Goal: Task Accomplishment & Management: Use online tool/utility

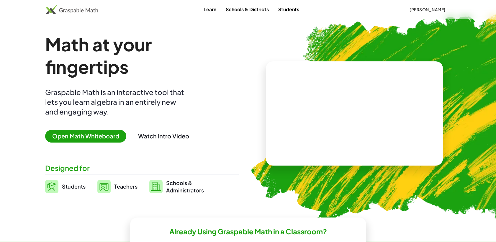
click at [428, 13] on button "[PERSON_NAME]" at bounding box center [427, 9] width 45 height 11
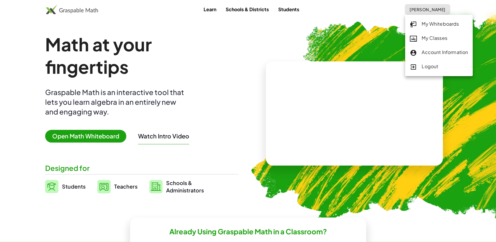
click at [428, 22] on div "My Whiteboards" at bounding box center [439, 24] width 58 height 8
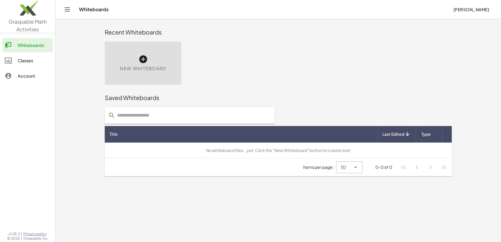
click at [170, 72] on div "New Whiteboard" at bounding box center [143, 63] width 77 height 43
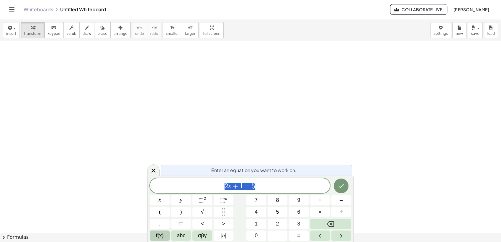
click at [162, 232] on span "f(x)" at bounding box center [160, 236] width 8 height 8
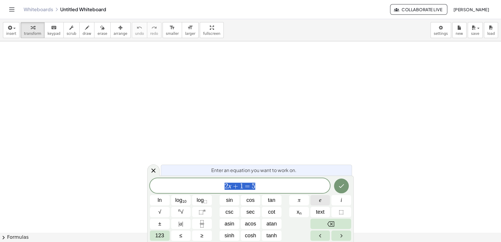
click at [313, 200] on button "e" at bounding box center [320, 200] width 20 height 10
click at [165, 235] on button "123" at bounding box center [160, 235] width 20 height 10
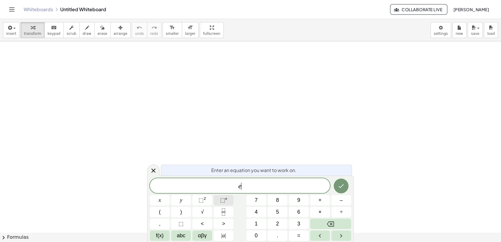
click at [221, 199] on span "⬚" at bounding box center [222, 200] width 5 height 6
click at [162, 202] on button "x" at bounding box center [160, 200] width 20 height 10
click at [346, 235] on button "Right arrow" at bounding box center [341, 235] width 20 height 10
click at [317, 214] on button "×" at bounding box center [320, 212] width 20 height 10
click at [168, 235] on button "f(x)" at bounding box center [160, 235] width 20 height 10
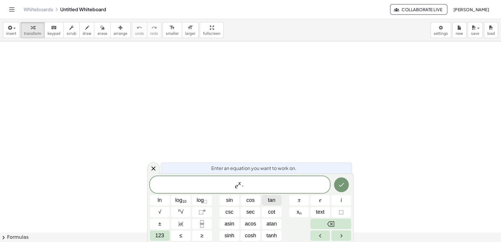
click at [277, 201] on button "tan" at bounding box center [272, 200] width 20 height 10
click at [159, 234] on span "123" at bounding box center [159, 236] width 9 height 8
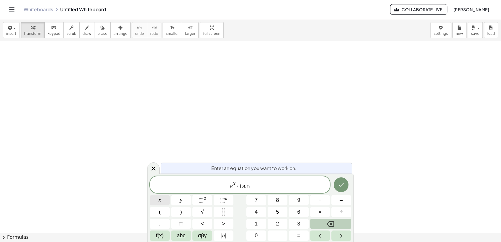
click at [162, 198] on button "x" at bounding box center [160, 200] width 20 height 10
drag, startPoint x: 226, startPoint y: 183, endPoint x: 252, endPoint y: 185, distance: 26.4
click at [252, 185] on span "e x · t a n x" at bounding box center [240, 185] width 180 height 11
click at [221, 212] on icon "Fraction" at bounding box center [223, 211] width 7 height 7
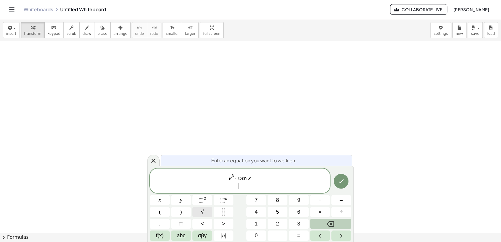
click at [198, 210] on button "√" at bounding box center [202, 212] width 20 height 10
click at [160, 202] on span "x" at bounding box center [160, 200] width 2 height 8
click at [196, 198] on button "⬚ 2" at bounding box center [202, 200] width 20 height 10
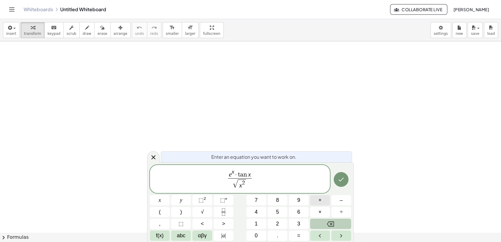
click at [321, 199] on button "+" at bounding box center [320, 200] width 20 height 10
click at [261, 225] on button "1" at bounding box center [256, 224] width 20 height 10
click at [342, 183] on button "Done" at bounding box center [341, 179] width 15 height 15
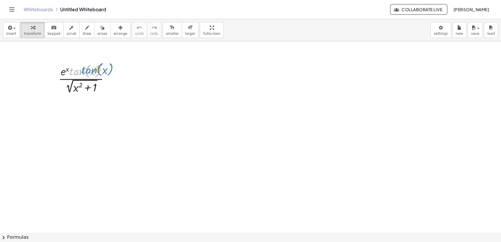
drag, startPoint x: 76, startPoint y: 70, endPoint x: 88, endPoint y: 68, distance: 12.2
click at [88, 68] on div at bounding box center [85, 78] width 61 height 33
drag, startPoint x: 64, startPoint y: 71, endPoint x: 89, endPoint y: 74, distance: 25.0
click at [89, 74] on div at bounding box center [85, 78] width 61 height 33
drag, startPoint x: 93, startPoint y: 73, endPoint x: 75, endPoint y: 88, distance: 23.7
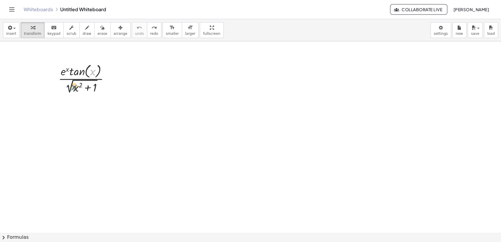
click at [75, 88] on div at bounding box center [85, 78] width 61 height 33
click at [25, 32] on span "transform" at bounding box center [32, 34] width 17 height 4
click at [184, 152] on div at bounding box center [250, 232] width 501 height 383
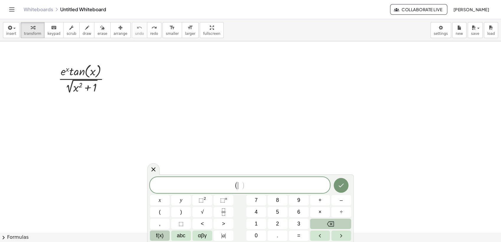
click at [158, 233] on span "f(x)" at bounding box center [160, 236] width 8 height 8
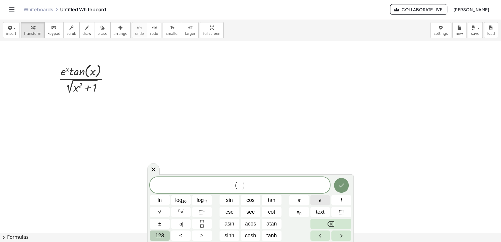
click at [321, 201] on span "e" at bounding box center [320, 200] width 2 height 8
click at [156, 237] on span "123" at bounding box center [159, 236] width 9 height 8
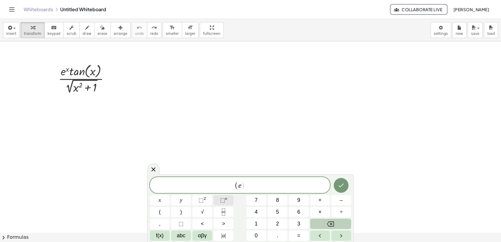
click at [220, 200] on span "⬚" at bounding box center [222, 200] width 5 height 6
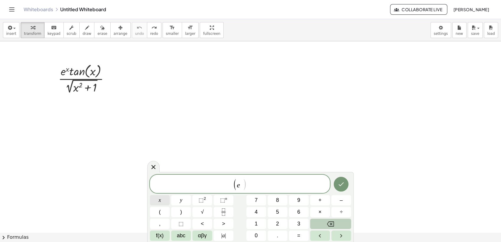
click at [156, 198] on button "x" at bounding box center [160, 200] width 20 height 10
click at [342, 235] on icon "Right arrow" at bounding box center [340, 235] width 7 height 7
click at [321, 214] on span "×" at bounding box center [319, 212] width 3 height 8
click at [163, 235] on span "f(x)" at bounding box center [160, 236] width 8 height 8
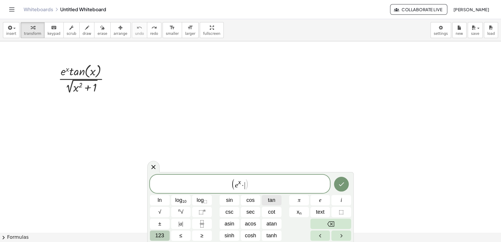
click at [274, 197] on span "tan" at bounding box center [271, 200] width 7 height 8
click at [165, 234] on button "123" at bounding box center [160, 235] width 20 height 10
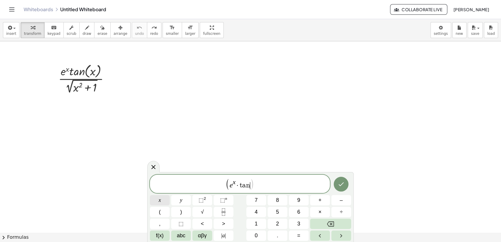
click at [159, 202] on span "x" at bounding box center [160, 200] width 2 height 8
click at [344, 236] on icon "Right arrow" at bounding box center [340, 235] width 7 height 7
click at [166, 213] on button "(" at bounding box center [160, 212] width 20 height 10
click at [163, 203] on button "x" at bounding box center [160, 200] width 20 height 10
click at [198, 199] on span "⬚" at bounding box center [200, 200] width 5 height 6
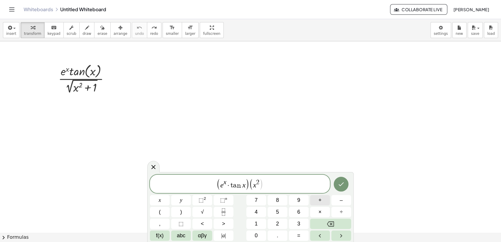
click at [319, 198] on span "+" at bounding box center [319, 200] width 3 height 8
click at [253, 223] on button "1" at bounding box center [256, 224] width 20 height 10
click at [220, 202] on span "⬚" at bounding box center [222, 200] width 5 height 6
click at [316, 221] on button "Backspace" at bounding box center [330, 224] width 41 height 10
click at [272, 183] on span "( e x · t a n x ) ( x 2 + 1 ​ )" at bounding box center [240, 184] width 180 height 12
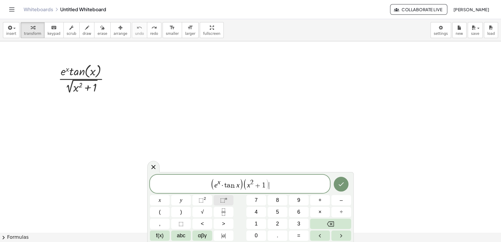
click at [226, 201] on span "⬚ n" at bounding box center [223, 200] width 7 height 8
click at [221, 212] on icon "Fraction" at bounding box center [223, 211] width 7 height 7
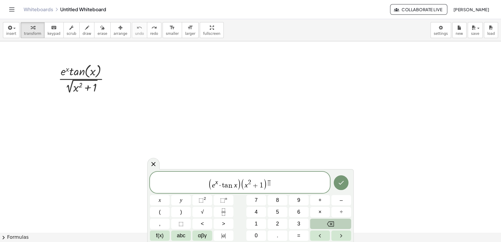
click at [323, 224] on button "Backspace" at bounding box center [330, 224] width 41 height 10
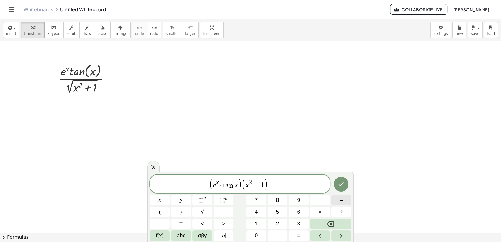
click at [339, 200] on button "–" at bounding box center [341, 200] width 20 height 10
click at [222, 212] on rect "Fraction" at bounding box center [223, 212] width 4 height 0
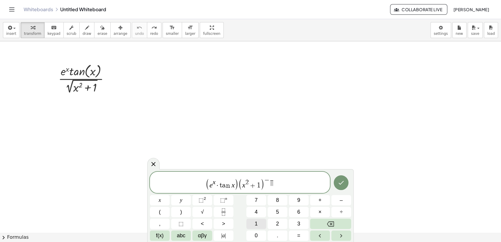
click at [259, 221] on button "1" at bounding box center [256, 224] width 20 height 10
click at [271, 181] on span at bounding box center [271, 183] width 3 height 6
click at [274, 222] on button "2" at bounding box center [278, 224] width 20 height 10
click at [335, 234] on button "Right arrow" at bounding box center [341, 235] width 20 height 10
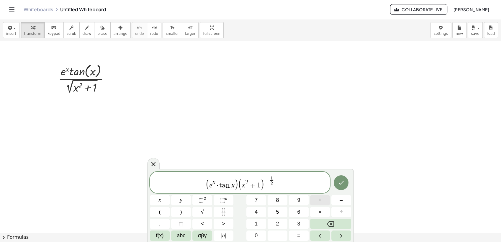
click at [316, 199] on button "+" at bounding box center [320, 200] width 20 height 10
click at [160, 213] on span "(" at bounding box center [160, 212] width 2 height 8
click at [165, 235] on button "f(x)" at bounding box center [160, 235] width 20 height 10
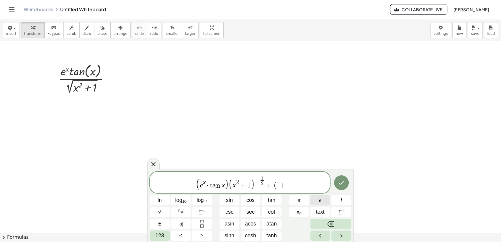
click at [321, 201] on button "e" at bounding box center [320, 200] width 20 height 10
click at [159, 235] on span "123" at bounding box center [159, 236] width 9 height 8
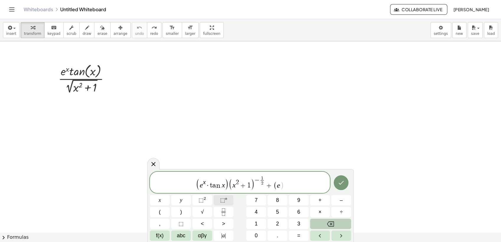
click at [227, 199] on button "⬚ n" at bounding box center [224, 200] width 20 height 10
click at [162, 202] on button "x" at bounding box center [160, 200] width 20 height 10
click at [336, 236] on button "Right arrow" at bounding box center [341, 235] width 20 height 10
click at [322, 211] on button "×" at bounding box center [320, 212] width 20 height 10
click at [159, 238] on span "f(x)" at bounding box center [160, 236] width 8 height 8
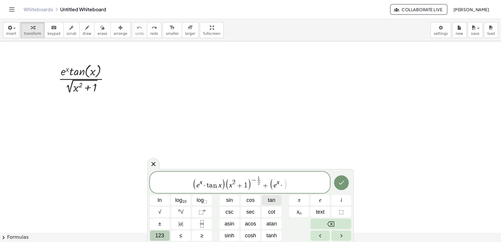
click at [268, 201] on span "tan" at bounding box center [271, 200] width 7 height 8
click at [161, 234] on span "123" at bounding box center [159, 236] width 9 height 8
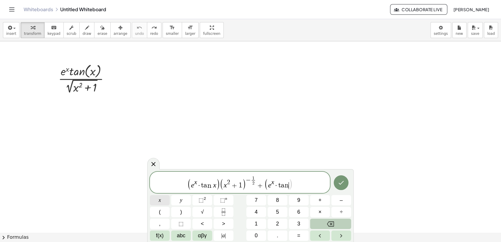
click at [162, 202] on button "x" at bounding box center [160, 200] width 20 height 10
click at [340, 233] on icon "Right arrow" at bounding box center [340, 235] width 7 height 7
click at [162, 214] on button "(" at bounding box center [160, 212] width 20 height 10
click at [160, 204] on span "x" at bounding box center [160, 200] width 2 height 8
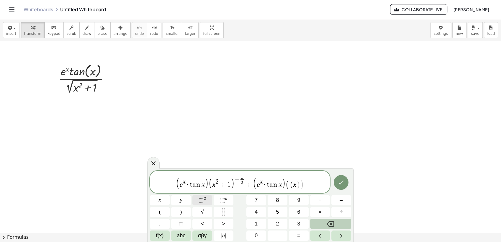
click at [203, 199] on span "⬚" at bounding box center [200, 200] width 5 height 6
click at [320, 202] on span "+" at bounding box center [319, 200] width 3 height 8
click at [255, 224] on span "1" at bounding box center [256, 224] width 3 height 8
click at [337, 235] on button "Right arrow" at bounding box center [341, 235] width 20 height 10
click at [224, 201] on span "⬚" at bounding box center [222, 200] width 5 height 6
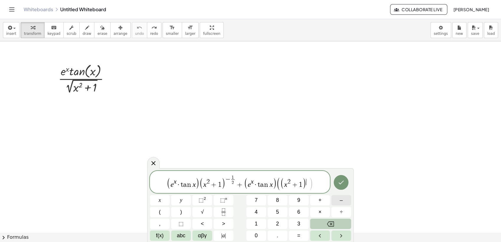
click at [334, 204] on button "–" at bounding box center [341, 200] width 20 height 10
click at [221, 212] on icon "Fraction" at bounding box center [223, 211] width 7 height 7
click at [253, 221] on button "1" at bounding box center [256, 224] width 20 height 10
click at [309, 182] on span "​" at bounding box center [310, 182] width 3 height 6
click at [280, 222] on button "2" at bounding box center [278, 224] width 20 height 10
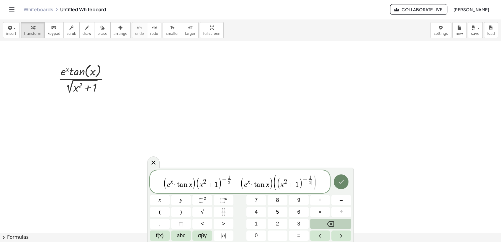
click at [337, 181] on button "Done" at bounding box center [341, 181] width 15 height 15
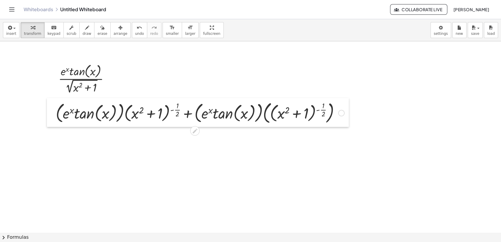
drag, startPoint x: 191, startPoint y: 178, endPoint x: 54, endPoint y: 124, distance: 147.5
click at [54, 124] on div at bounding box center [51, 112] width 9 height 29
click at [99, 146] on div at bounding box center [250, 232] width 501 height 383
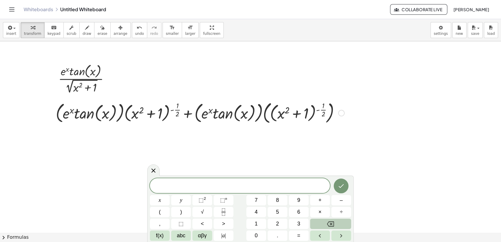
click at [72, 111] on div at bounding box center [200, 112] width 294 height 26
click at [56, 117] on div at bounding box center [200, 112] width 294 height 26
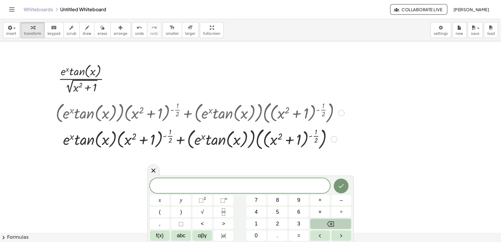
click at [161, 138] on div at bounding box center [200, 138] width 294 height 26
click at [160, 138] on div at bounding box center [200, 138] width 294 height 26
click at [160, 137] on div at bounding box center [200, 138] width 294 height 26
click at [146, 141] on div at bounding box center [200, 138] width 294 height 26
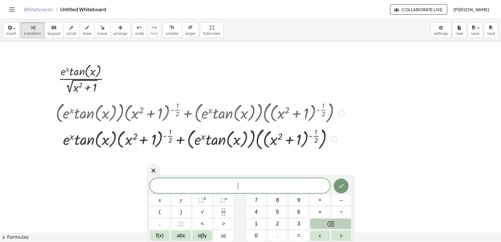
click at [146, 141] on div at bounding box center [200, 138] width 294 height 26
click at [138, 142] on div at bounding box center [200, 138] width 294 height 26
click at [139, 142] on div at bounding box center [200, 138] width 294 height 26
click at [122, 136] on div at bounding box center [200, 138] width 294 height 26
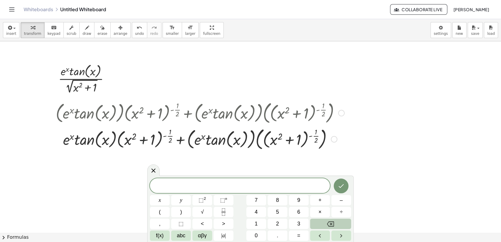
click at [145, 142] on div at bounding box center [200, 138] width 294 height 26
click at [163, 138] on div at bounding box center [200, 138] width 294 height 26
click at [162, 138] on div at bounding box center [200, 138] width 294 height 26
click at [161, 138] on div at bounding box center [200, 138] width 294 height 26
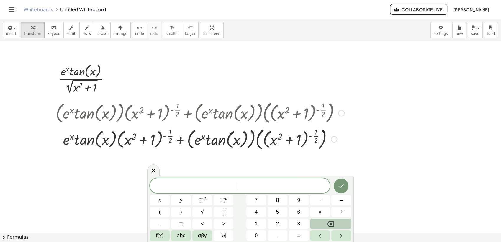
click at [161, 138] on div at bounding box center [200, 138] width 294 height 26
click at [190, 137] on div at bounding box center [200, 138] width 294 height 26
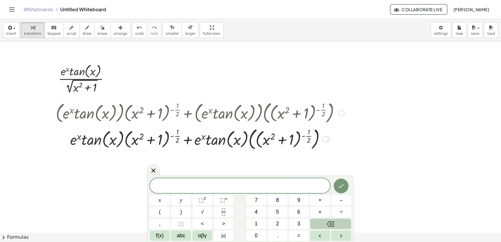
click at [257, 143] on div at bounding box center [200, 138] width 294 height 26
click at [258, 143] on div at bounding box center [200, 138] width 294 height 26
click at [257, 143] on div at bounding box center [200, 138] width 294 height 26
click at [252, 147] on div at bounding box center [200, 138] width 294 height 26
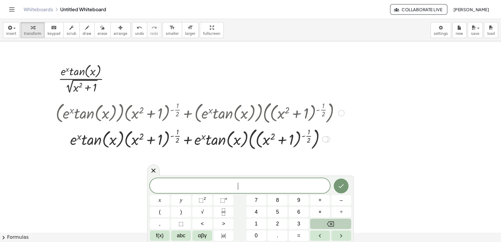
click at [252, 147] on div at bounding box center [200, 138] width 294 height 26
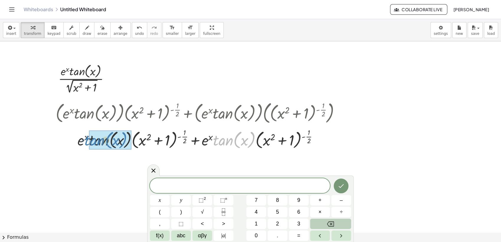
drag, startPoint x: 234, startPoint y: 140, endPoint x: 105, endPoint y: 140, distance: 128.6
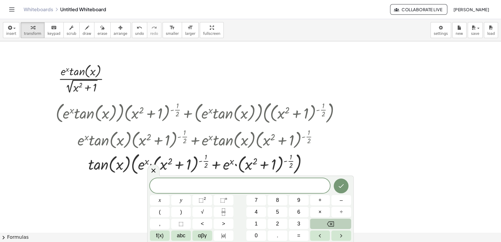
click at [352, 167] on div at bounding box center [250, 232] width 501 height 383
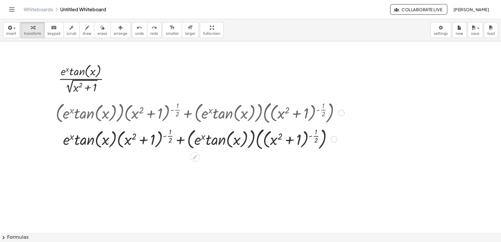
click at [187, 149] on div at bounding box center [199, 138] width 309 height 26
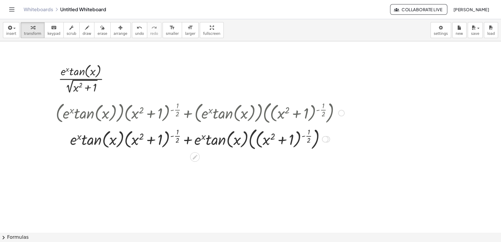
click at [267, 143] on div at bounding box center [200, 138] width 294 height 26
click at [266, 143] on div at bounding box center [200, 138] width 294 height 26
click at [282, 140] on div at bounding box center [200, 138] width 294 height 26
click at [317, 139] on div at bounding box center [200, 138] width 294 height 26
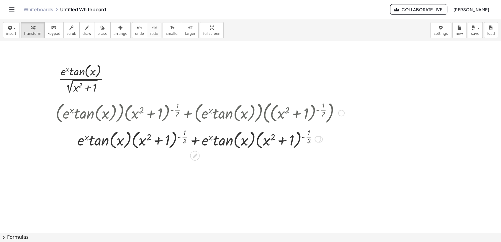
click at [298, 140] on div at bounding box center [200, 139] width 294 height 24
click at [300, 141] on div at bounding box center [200, 139] width 294 height 24
click at [253, 143] on div at bounding box center [200, 139] width 294 height 24
click at [252, 142] on div at bounding box center [200, 139] width 294 height 24
click at [212, 137] on div at bounding box center [200, 139] width 294 height 24
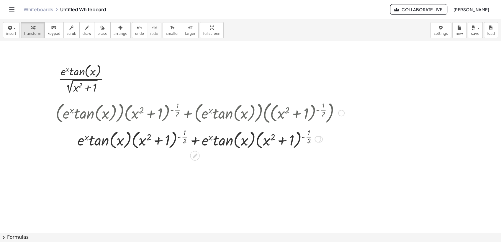
click at [210, 137] on div at bounding box center [200, 139] width 294 height 24
click at [175, 134] on div at bounding box center [200, 139] width 294 height 24
click at [127, 134] on div at bounding box center [200, 139] width 294 height 24
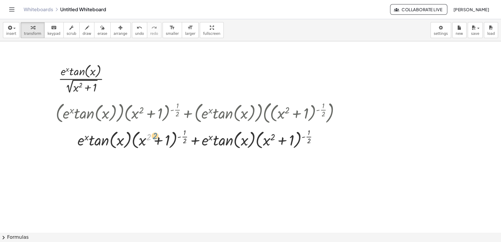
click at [146, 140] on div at bounding box center [200, 139] width 294 height 24
drag, startPoint x: 137, startPoint y: 133, endPoint x: 79, endPoint y: 136, distance: 58.2
click at [79, 136] on div at bounding box center [200, 139] width 294 height 24
click at [211, 200] on div at bounding box center [250, 232] width 501 height 383
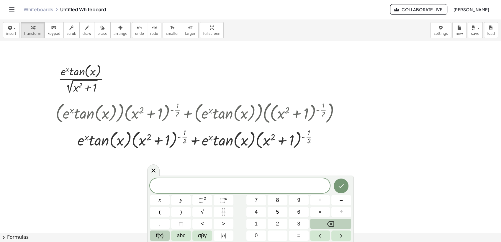
click at [163, 234] on span "f(x)" at bounding box center [160, 236] width 8 height 8
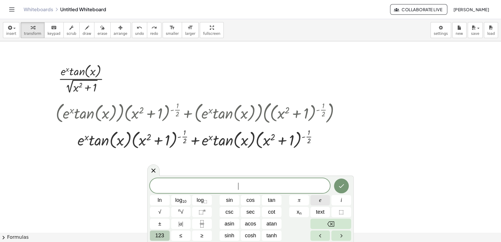
click at [319, 201] on span "e" at bounding box center [320, 200] width 2 height 8
click at [166, 232] on button "123" at bounding box center [160, 235] width 20 height 10
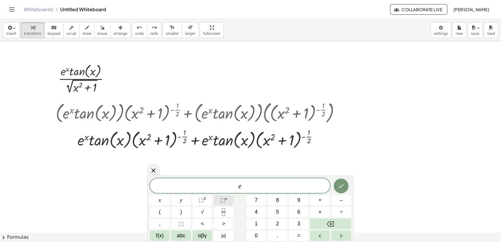
click at [224, 198] on span "⬚" at bounding box center [222, 200] width 5 height 6
click at [156, 200] on button "x" at bounding box center [160, 200] width 20 height 10
click at [340, 233] on icon "Right arrow" at bounding box center [340, 235] width 7 height 7
click at [163, 215] on button "(" at bounding box center [160, 212] width 20 height 10
click at [158, 237] on span "f(x)" at bounding box center [160, 236] width 8 height 8
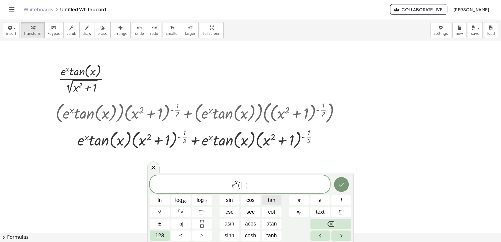
click at [274, 199] on span "tan" at bounding box center [271, 200] width 7 height 8
click at [166, 231] on button "123" at bounding box center [160, 235] width 20 height 10
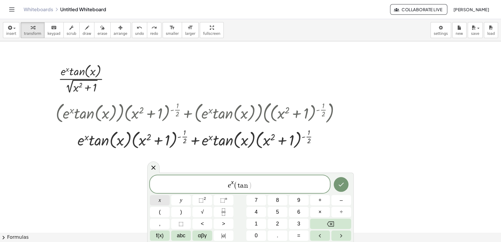
click at [160, 203] on span "x" at bounding box center [160, 200] width 2 height 8
click at [318, 198] on span "+" at bounding box center [319, 200] width 3 height 8
click at [167, 235] on button "f(x)" at bounding box center [160, 235] width 20 height 10
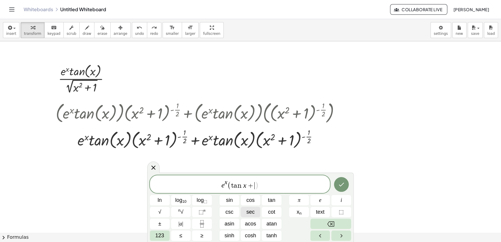
click at [254, 213] on span "sec" at bounding box center [250, 212] width 8 height 8
click at [164, 234] on span "123" at bounding box center [159, 236] width 9 height 8
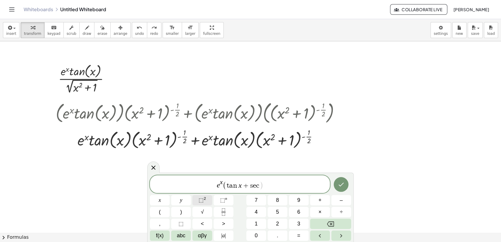
click at [199, 204] on span "⬚ 2" at bounding box center [201, 200] width 7 height 8
click at [157, 198] on button "x" at bounding box center [160, 200] width 20 height 10
click at [338, 235] on icon "Right arrow" at bounding box center [340, 235] width 7 height 7
click at [160, 211] on span "(" at bounding box center [160, 212] width 2 height 8
click at [163, 197] on button "x" at bounding box center [160, 200] width 20 height 10
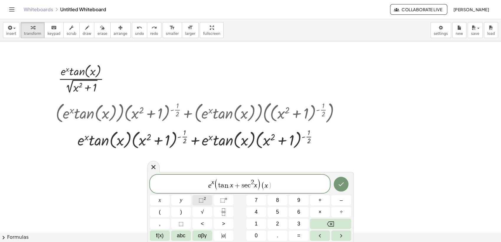
click at [207, 201] on button "⬚ 2" at bounding box center [202, 200] width 20 height 10
click at [321, 201] on span "+" at bounding box center [319, 200] width 3 height 8
click at [261, 222] on button "1" at bounding box center [256, 224] width 20 height 10
click at [338, 235] on icon "Right arrow" at bounding box center [340, 235] width 7 height 7
click at [219, 202] on button "⬚ n" at bounding box center [224, 200] width 20 height 10
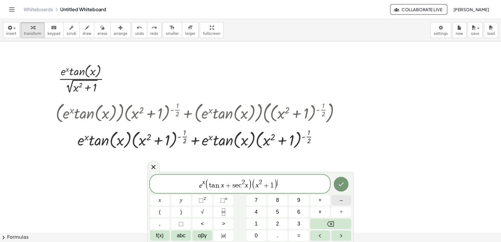
click at [339, 200] on button "–" at bounding box center [341, 200] width 20 height 10
click at [225, 214] on icon "Fraction" at bounding box center [223, 211] width 7 height 7
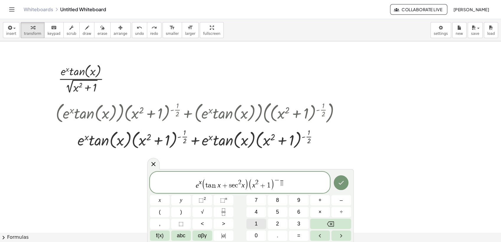
click at [250, 222] on button "1" at bounding box center [256, 224] width 20 height 10
click at [342, 235] on icon "Right arrow" at bounding box center [340, 235] width 7 height 7
click at [278, 223] on span "2" at bounding box center [277, 224] width 3 height 8
click at [336, 235] on button "Right arrow" at bounding box center [341, 235] width 20 height 10
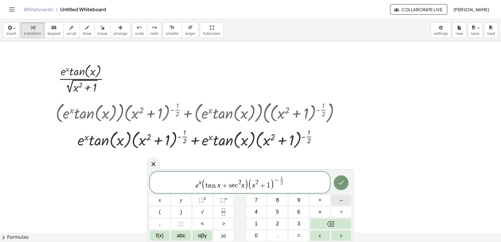
click at [338, 203] on button "–" at bounding box center [341, 200] width 20 height 10
click at [160, 238] on span "f(x)" at bounding box center [160, 236] width 8 height 8
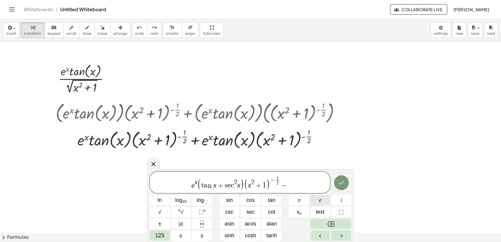
click at [316, 200] on button "e" at bounding box center [320, 200] width 20 height 10
click at [159, 235] on span "123" at bounding box center [159, 236] width 9 height 8
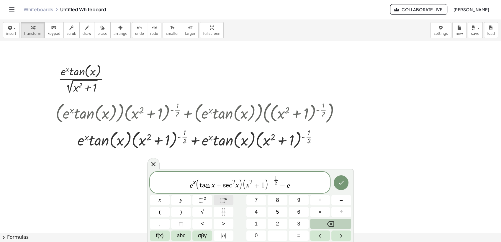
click at [222, 201] on span "⬚" at bounding box center [222, 200] width 5 height 6
click at [160, 201] on span "x" at bounding box center [160, 200] width 2 height 8
click at [163, 235] on span "f(x)" at bounding box center [160, 236] width 8 height 8
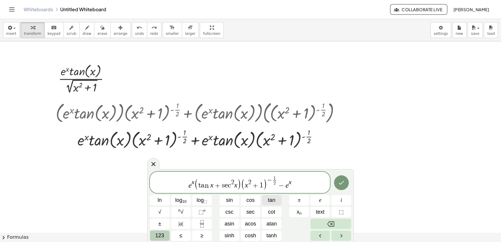
click at [267, 200] on button "tan" at bounding box center [272, 200] width 20 height 10
click at [337, 224] on button "Backspace" at bounding box center [330, 224] width 41 height 10
click at [326, 225] on button "Backspace" at bounding box center [330, 224] width 41 height 10
click at [338, 233] on icon "Right arrow" at bounding box center [341, 235] width 7 height 7
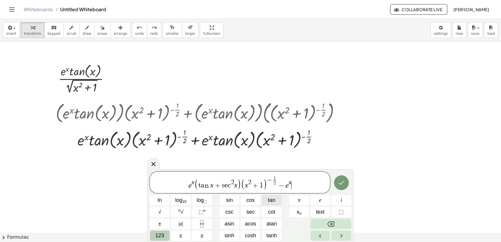
click at [263, 202] on button "tan" at bounding box center [272, 200] width 20 height 10
click at [158, 235] on span "123" at bounding box center [159, 236] width 9 height 8
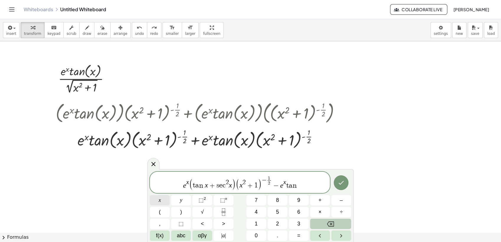
click at [159, 200] on span "x" at bounding box center [160, 200] width 2 height 8
click at [163, 214] on button "(" at bounding box center [160, 212] width 20 height 10
click at [165, 203] on button "x" at bounding box center [160, 200] width 20 height 10
click at [195, 201] on button "⬚ 2" at bounding box center [202, 200] width 20 height 10
click at [322, 201] on button "+" at bounding box center [320, 200] width 20 height 10
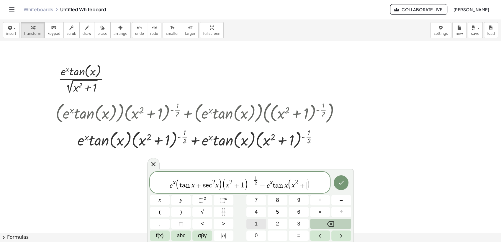
click at [252, 225] on button "1" at bounding box center [256, 224] width 20 height 10
click at [342, 235] on icon "Right arrow" at bounding box center [340, 235] width 7 height 7
click at [336, 204] on button "–" at bounding box center [341, 200] width 20 height 10
click at [228, 214] on button "Fraction" at bounding box center [224, 212] width 20 height 10
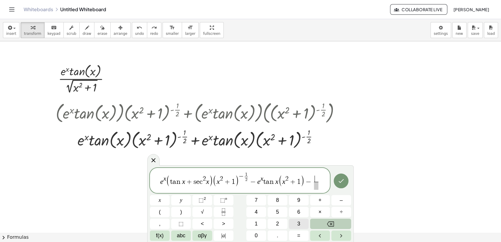
click at [301, 222] on button "3" at bounding box center [299, 224] width 20 height 10
click at [338, 232] on icon "Right arrow" at bounding box center [340, 235] width 7 height 7
click at [282, 225] on button "2" at bounding box center [278, 224] width 20 height 10
click at [334, 224] on button "Backspace" at bounding box center [330, 224] width 41 height 10
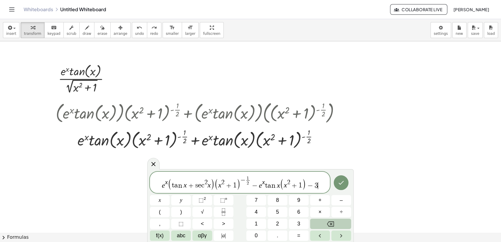
click at [334, 224] on button "Backspace" at bounding box center [330, 224] width 41 height 10
click at [228, 201] on button "⬚ n" at bounding box center [224, 200] width 20 height 10
click at [339, 202] on button "–" at bounding box center [341, 200] width 20 height 10
click at [224, 216] on button "Fraction" at bounding box center [224, 212] width 20 height 10
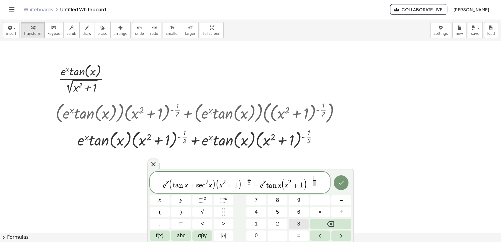
click at [295, 223] on button "3" at bounding box center [299, 224] width 20 height 10
click at [339, 237] on icon "Right arrow" at bounding box center [340, 235] width 7 height 7
click at [275, 224] on button "2" at bounding box center [278, 224] width 20 height 10
click at [339, 185] on icon "Done" at bounding box center [340, 182] width 7 height 7
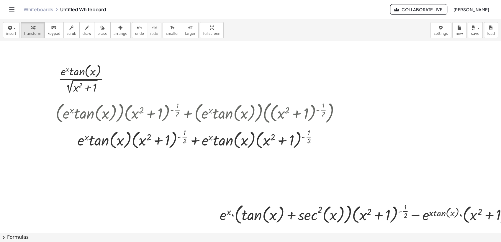
drag, startPoint x: 210, startPoint y: 215, endPoint x: 202, endPoint y: 210, distance: 9.4
click at [202, 210] on div at bounding box center [267, 232] width 535 height 383
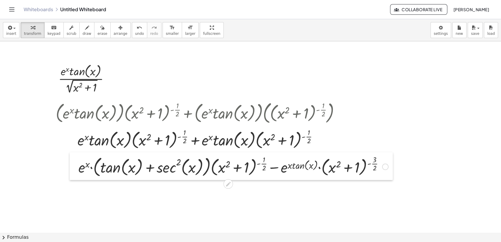
drag, startPoint x: 212, startPoint y: 216, endPoint x: 70, endPoint y: 168, distance: 149.0
click at [70, 168] on div at bounding box center [74, 166] width 9 height 28
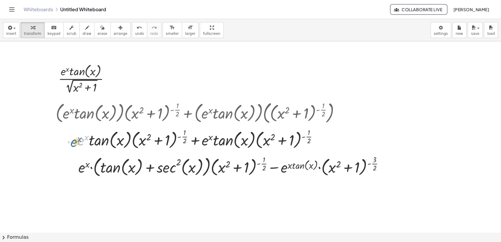
drag, startPoint x: 82, startPoint y: 140, endPoint x: 77, endPoint y: 142, distance: 5.4
click at [77, 142] on div at bounding box center [200, 139] width 291 height 24
drag, startPoint x: 81, startPoint y: 152, endPoint x: 71, endPoint y: 152, distance: 10.3
click at [71, 152] on div "+ · e x · ( + tan ( , x ) + sec ( , x ) 2 ) · ( + x 2 + 1 ) ( - · 1 · 2 ) − · e…" at bounding box center [231, 166] width 323 height 28
drag, startPoint x: 71, startPoint y: 152, endPoint x: 78, endPoint y: 156, distance: 7.8
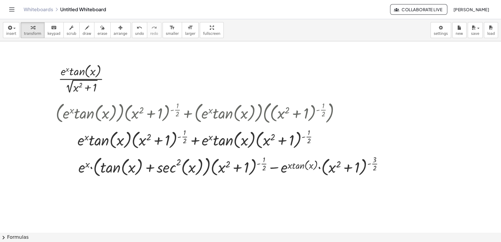
click at [78, 156] on div at bounding box center [74, 166] width 9 height 28
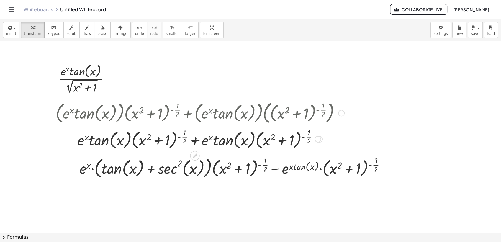
click at [79, 150] on div at bounding box center [200, 139] width 291 height 24
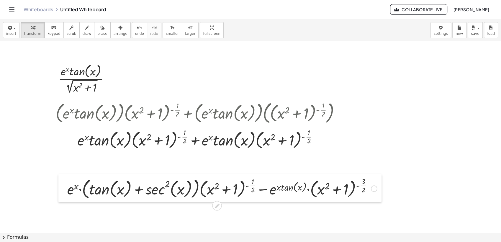
drag, startPoint x: 78, startPoint y: 174, endPoint x: 66, endPoint y: 195, distance: 24.1
click at [66, 195] on div at bounding box center [62, 188] width 9 height 28
click at [78, 134] on div at bounding box center [200, 139] width 291 height 24
click at [87, 141] on div at bounding box center [200, 139] width 291 height 24
click at [103, 143] on div at bounding box center [200, 139] width 291 height 24
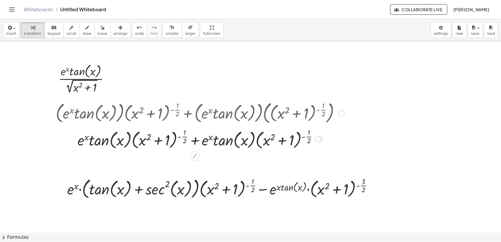
click at [103, 143] on div at bounding box center [200, 139] width 291 height 24
drag, startPoint x: 160, startPoint y: 137, endPoint x: 158, endPoint y: 135, distance: 3.2
click at [158, 135] on div at bounding box center [200, 139] width 291 height 24
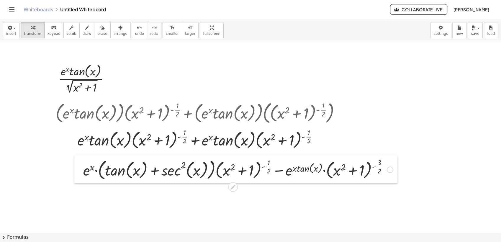
drag, startPoint x: 62, startPoint y: 182, endPoint x: 74, endPoint y: 163, distance: 22.1
click at [76, 164] on div at bounding box center [78, 169] width 9 height 28
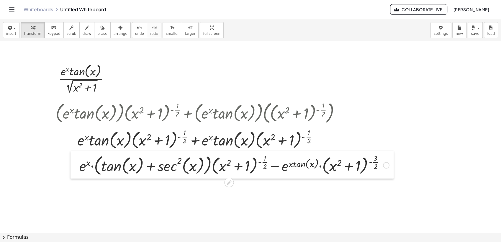
drag, startPoint x: 73, startPoint y: 160, endPoint x: 71, endPoint y: 157, distance: 4.1
click at [71, 157] on div at bounding box center [74, 165] width 9 height 28
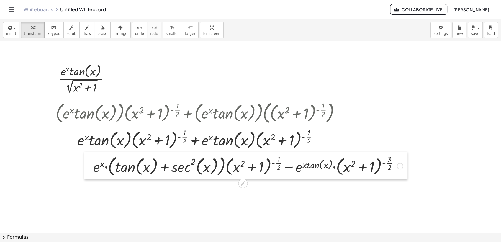
drag, startPoint x: 71, startPoint y: 157, endPoint x: 85, endPoint y: 158, distance: 13.9
click at [85, 158] on div at bounding box center [88, 166] width 9 height 28
click at [148, 204] on div at bounding box center [267, 232] width 535 height 383
click at [130, 193] on div at bounding box center [267, 232] width 535 height 383
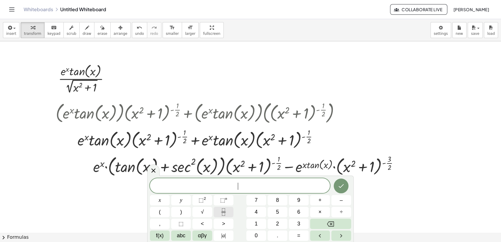
click at [229, 211] on button "Fraction" at bounding box center [224, 212] width 20 height 10
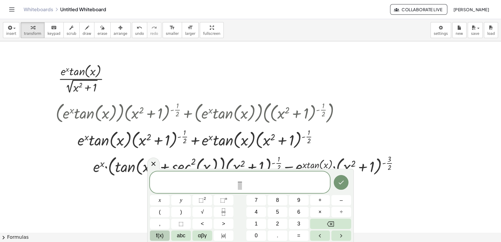
click at [156, 238] on span "f(x)" at bounding box center [160, 236] width 8 height 8
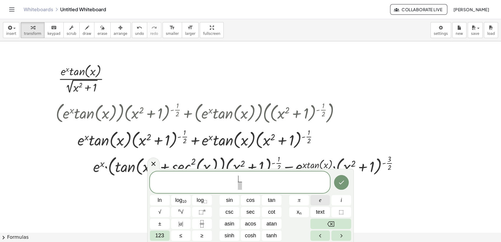
click at [321, 199] on span "e" at bounding box center [320, 200] width 2 height 8
click at [155, 235] on span "123" at bounding box center [159, 236] width 9 height 8
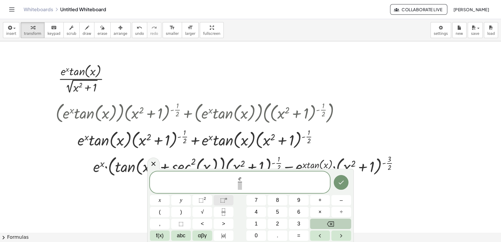
click at [224, 199] on span "⬚" at bounding box center [222, 200] width 5 height 6
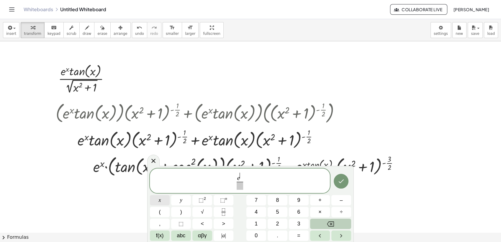
click at [159, 198] on span "x" at bounding box center [160, 200] width 2 height 8
click at [340, 235] on icon "Right arrow" at bounding box center [340, 235] width 7 height 7
click at [343, 235] on icon "Right arrow" at bounding box center [340, 235] width 7 height 7
click at [164, 212] on button "(" at bounding box center [160, 212] width 20 height 10
click at [160, 200] on span "x" at bounding box center [160, 200] width 2 height 8
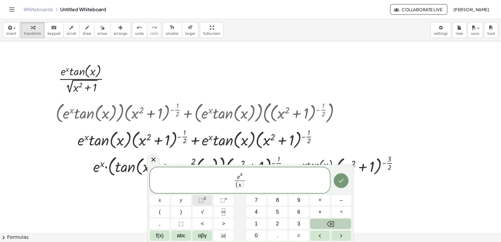
click at [204, 199] on sup "2" at bounding box center [205, 198] width 2 height 4
click at [324, 201] on button "+" at bounding box center [320, 200] width 20 height 10
click at [260, 222] on button "1" at bounding box center [256, 224] width 20 height 10
click at [335, 234] on button "Right arrow" at bounding box center [341, 235] width 20 height 10
click at [220, 203] on span "⬚ n" at bounding box center [223, 200] width 7 height 8
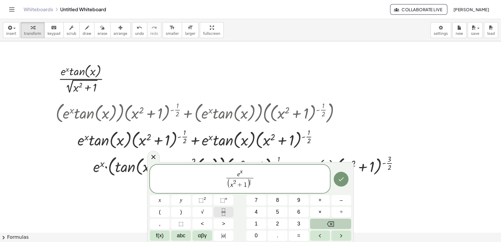
click at [225, 213] on icon "Fraction" at bounding box center [223, 211] width 7 height 7
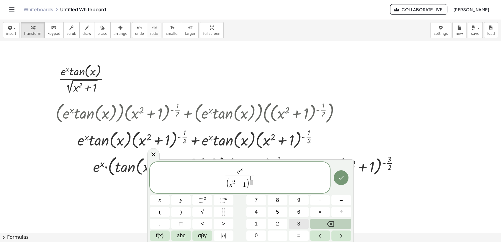
click at [299, 223] on span "3" at bounding box center [298, 224] width 3 height 8
click at [344, 234] on button "Right arrow" at bounding box center [341, 235] width 20 height 10
click at [283, 219] on button "2" at bounding box center [278, 224] width 20 height 10
click at [345, 238] on button "Right arrow" at bounding box center [341, 235] width 20 height 10
click at [344, 237] on icon "Right arrow" at bounding box center [340, 235] width 7 height 7
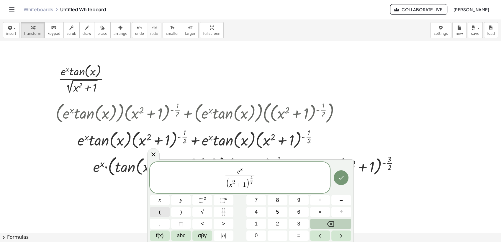
click at [165, 212] on button "(" at bounding box center [160, 212] width 20 height 10
click at [319, 222] on button "Backspace" at bounding box center [330, 224] width 41 height 10
click at [348, 238] on button "Right arrow" at bounding box center [341, 235] width 20 height 10
click at [158, 216] on button "(" at bounding box center [160, 212] width 20 height 10
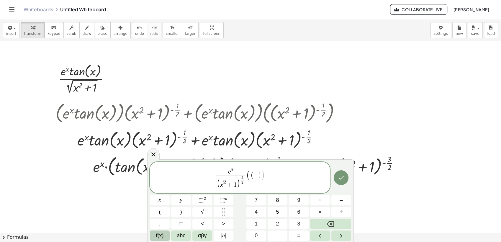
click at [161, 236] on span "f(x)" at bounding box center [160, 236] width 8 height 8
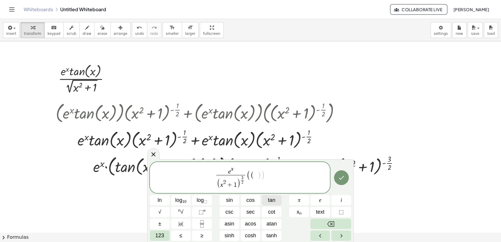
click at [267, 200] on button "tan" at bounding box center [272, 200] width 20 height 10
click at [164, 234] on button "123" at bounding box center [160, 235] width 20 height 10
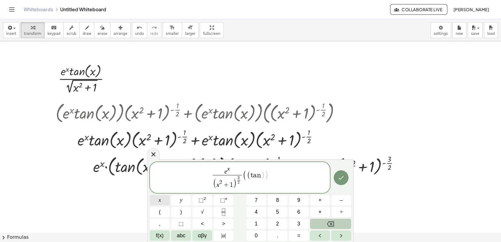
click at [162, 205] on button "x" at bounding box center [160, 200] width 20 height 10
click at [321, 200] on button "+" at bounding box center [320, 200] width 20 height 10
click at [167, 234] on button "f(x)" at bounding box center [160, 235] width 20 height 10
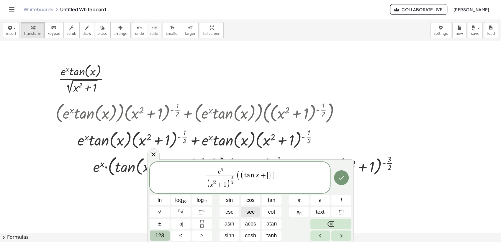
click at [250, 210] on span "sec" at bounding box center [250, 212] width 8 height 8
click at [157, 236] on span "123" at bounding box center [159, 236] width 9 height 8
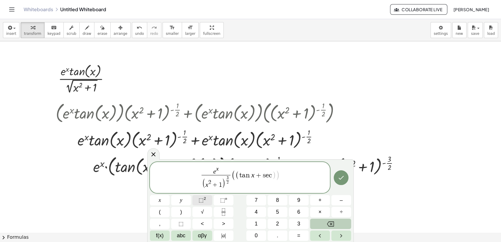
click at [204, 199] on sup "2" at bounding box center [205, 198] width 2 height 4
click at [159, 201] on span "x" at bounding box center [160, 200] width 2 height 8
click at [345, 234] on button "Right arrow" at bounding box center [341, 235] width 20 height 10
click at [159, 211] on span "(" at bounding box center [160, 212] width 2 height 8
click at [167, 202] on button "x" at bounding box center [160, 200] width 20 height 10
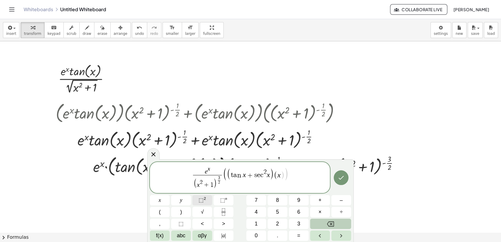
click at [208, 199] on button "⬚ 2" at bounding box center [202, 200] width 20 height 10
click at [323, 203] on button "+" at bounding box center [320, 200] width 20 height 10
click at [260, 221] on button "1" at bounding box center [256, 224] width 20 height 10
click at [340, 235] on icon "Right arrow" at bounding box center [340, 235] width 7 height 7
click at [340, 200] on span "–" at bounding box center [340, 200] width 3 height 8
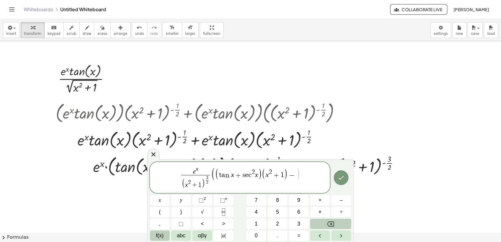
click at [160, 237] on span "f(x)" at bounding box center [160, 236] width 8 height 8
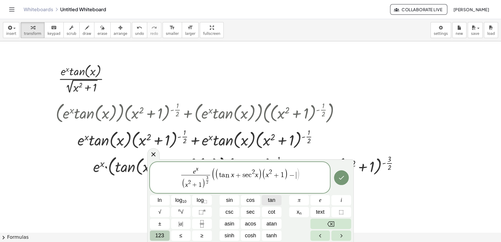
click at [266, 203] on button "tan" at bounding box center [272, 200] width 20 height 10
click at [165, 234] on button "123" at bounding box center [160, 235] width 20 height 10
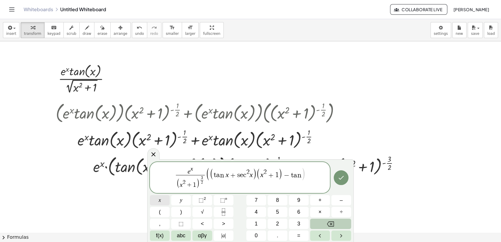
click at [161, 201] on button "x" at bounding box center [160, 200] width 20 height 10
click at [288, 177] on var "t" at bounding box center [289, 175] width 3 height 7
click at [163, 200] on button "x" at bounding box center [160, 200] width 20 height 10
click at [320, 176] on span "e x ( x 2 + 1 ) 3 2 ​ ​ ( ( t a n x + s e c 2 x ) ( x 2 + 1 ) − x ​ t a n x )" at bounding box center [240, 177] width 180 height 25
click at [339, 179] on icon "Done" at bounding box center [340, 177] width 7 height 7
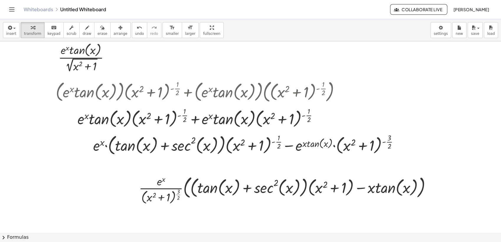
scroll to position [33, 0]
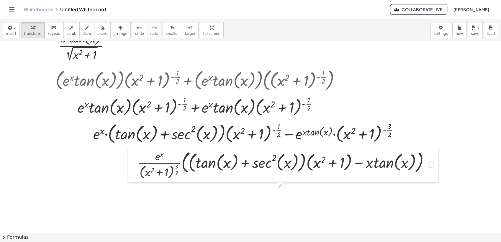
drag, startPoint x: 135, startPoint y: 188, endPoint x: 133, endPoint y: 174, distance: 14.0
click at [133, 174] on div at bounding box center [132, 163] width 9 height 35
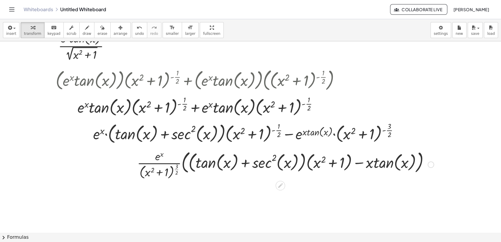
click at [133, 174] on div at bounding box center [132, 163] width 9 height 35
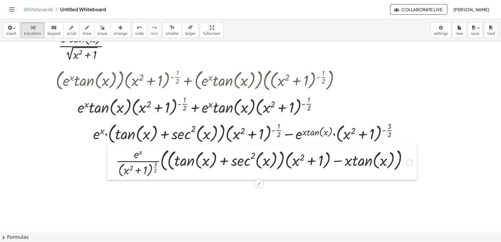
drag, startPoint x: 134, startPoint y: 173, endPoint x: 112, endPoint y: 171, distance: 21.3
click at [112, 171] on div at bounding box center [111, 161] width 9 height 35
click at [108, 172] on div at bounding box center [111, 161] width 9 height 35
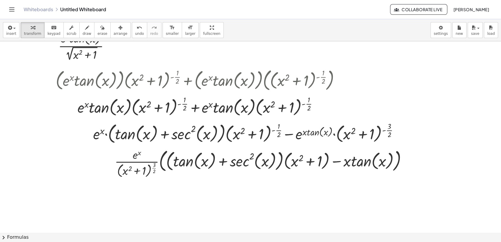
click at [176, 206] on div at bounding box center [267, 200] width 535 height 383
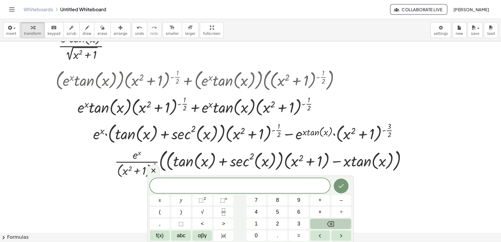
click at [471, 106] on div at bounding box center [267, 200] width 535 height 383
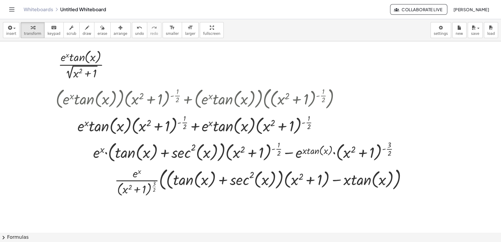
scroll to position [0, 0]
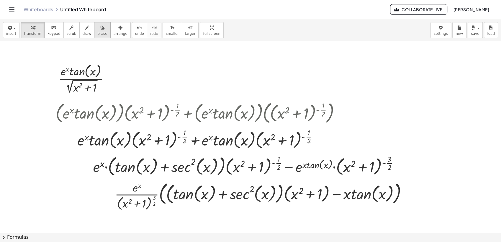
click at [97, 34] on span "erase" at bounding box center [102, 34] width 10 height 4
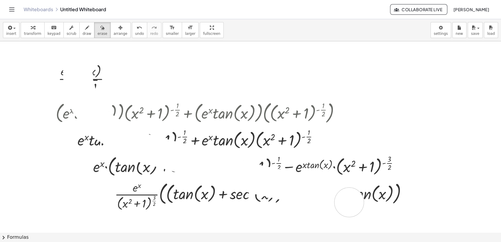
drag, startPoint x: 80, startPoint y: 58, endPoint x: 433, endPoint y: 209, distance: 383.4
click at [433, 209] on div at bounding box center [267, 232] width 535 height 383
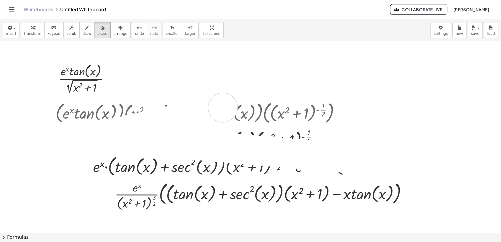
drag, startPoint x: 101, startPoint y: 137, endPoint x: 337, endPoint y: 131, distance: 236.0
click at [260, 102] on div at bounding box center [267, 232] width 535 height 383
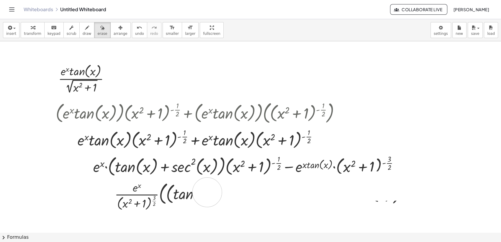
drag, startPoint x: 393, startPoint y: 186, endPoint x: 206, endPoint y: 192, distance: 188.0
click at [206, 192] on div at bounding box center [267, 232] width 535 height 383
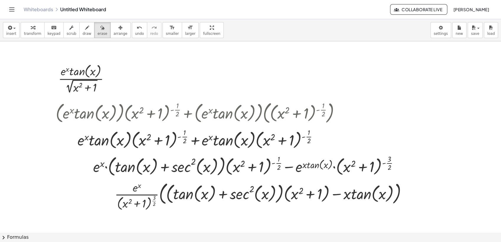
click at [272, 183] on div at bounding box center [267, 232] width 535 height 383
click at [286, 198] on div at bounding box center [267, 232] width 535 height 383
click at [286, 199] on div at bounding box center [267, 232] width 535 height 383
click at [300, 191] on div at bounding box center [267, 232] width 535 height 383
drag, startPoint x: 307, startPoint y: 192, endPoint x: 334, endPoint y: 192, distance: 27.1
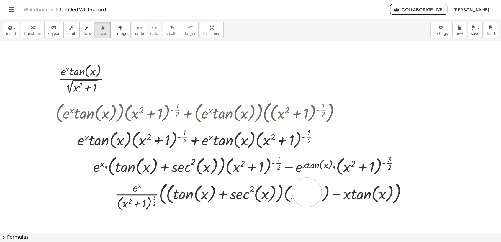
click at [309, 193] on div at bounding box center [267, 232] width 535 height 383
drag, startPoint x: 334, startPoint y: 192, endPoint x: 348, endPoint y: 192, distance: 14.5
click at [346, 192] on div at bounding box center [267, 232] width 535 height 383
click at [394, 187] on div at bounding box center [267, 232] width 535 height 383
click at [97, 28] on div "button" at bounding box center [102, 27] width 10 height 7
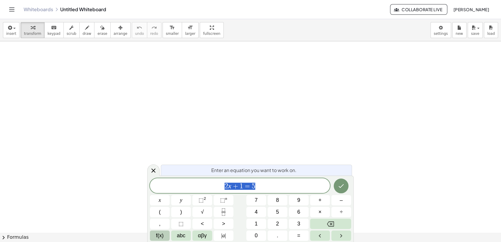
click at [168, 231] on button "f(x)" at bounding box center [160, 235] width 20 height 10
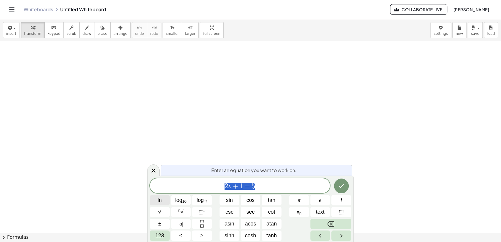
click at [165, 201] on button "ln" at bounding box center [160, 200] width 20 height 10
click at [165, 233] on button "123" at bounding box center [160, 235] width 20 height 10
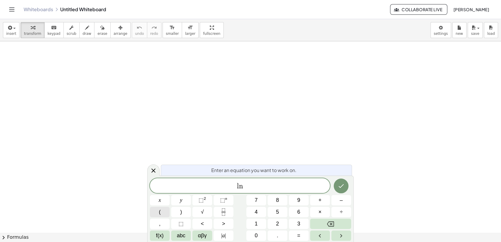
click at [159, 212] on span "(" at bounding box center [160, 212] width 2 height 8
click at [159, 209] on span "(" at bounding box center [160, 212] width 2 height 8
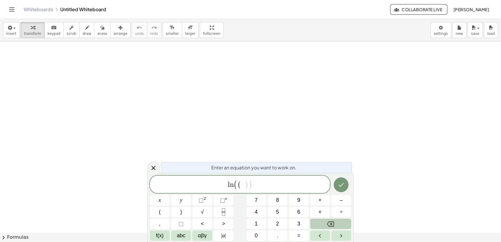
click at [337, 221] on button "Backspace" at bounding box center [330, 224] width 41 height 10
click at [165, 198] on button "x" at bounding box center [160, 200] width 20 height 10
click at [206, 197] on button "⬚ 2" at bounding box center [202, 200] width 20 height 10
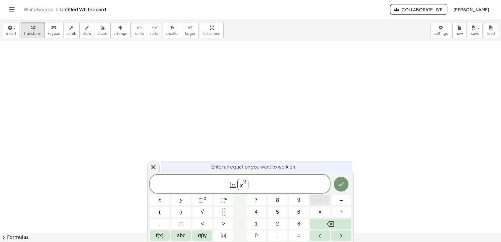
click at [322, 199] on button "+" at bounding box center [320, 200] width 20 height 10
click at [166, 232] on button "f(x)" at bounding box center [160, 235] width 20 height 10
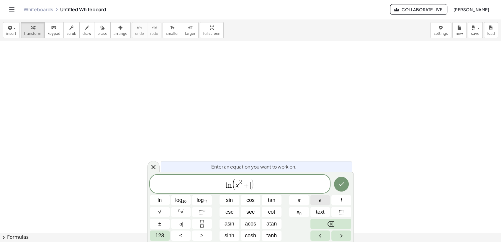
click at [319, 203] on span "e" at bounding box center [320, 200] width 2 height 8
click at [157, 233] on span "123" at bounding box center [159, 236] width 9 height 8
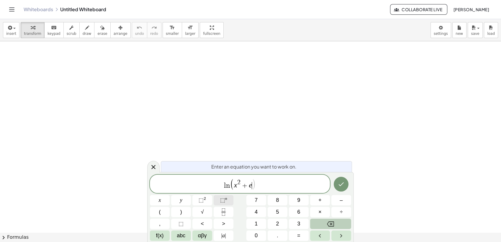
click at [229, 200] on button "⬚ n" at bounding box center [224, 200] width 20 height 10
click at [162, 199] on button "x" at bounding box center [160, 200] width 20 height 10
click at [334, 235] on button "Right arrow" at bounding box center [341, 235] width 20 height 10
click at [326, 210] on button "×" at bounding box center [320, 212] width 20 height 10
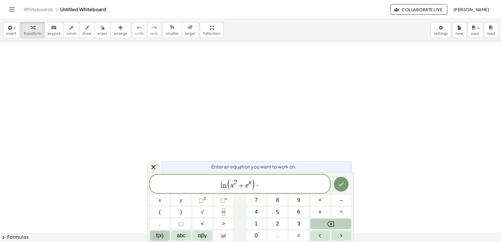
click at [168, 235] on button "f(x)" at bounding box center [160, 235] width 20 height 10
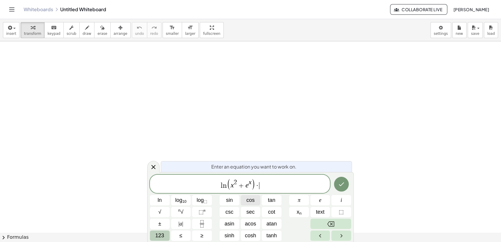
click at [253, 201] on span "cos" at bounding box center [250, 200] width 8 height 8
click at [163, 232] on span "123" at bounding box center [159, 236] width 9 height 8
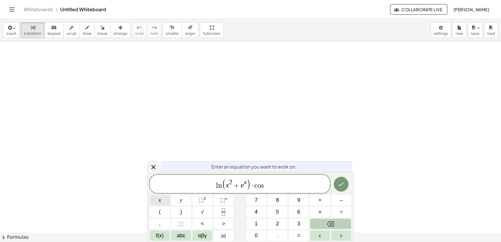
click at [163, 202] on button "x" at bounding box center [160, 200] width 20 height 10
click at [338, 184] on icon "Done" at bounding box center [340, 184] width 7 height 7
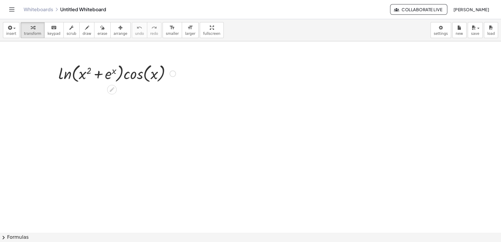
click at [61, 70] on div at bounding box center [116, 73] width 123 height 22
click at [109, 90] on icon at bounding box center [112, 89] width 6 height 6
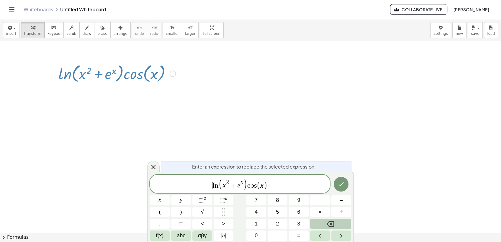
click at [211, 185] on span "​ l n ( x 2 + e x ) c o s ( x )" at bounding box center [240, 184] width 180 height 12
click at [164, 211] on button "(" at bounding box center [160, 212] width 20 height 10
click at [246, 183] on span ")" at bounding box center [245, 184] width 4 height 12
click at [183, 210] on button ")" at bounding box center [181, 212] width 20 height 10
click at [338, 187] on icon "Done" at bounding box center [340, 183] width 7 height 7
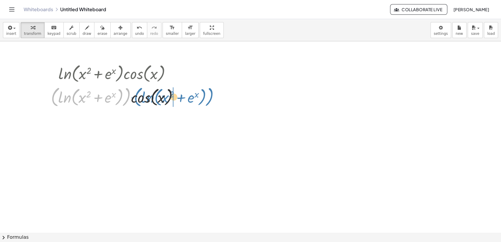
drag, startPoint x: 55, startPoint y: 92, endPoint x: 136, endPoint y: 92, distance: 81.4
click at [136, 92] on div at bounding box center [117, 96] width 138 height 24
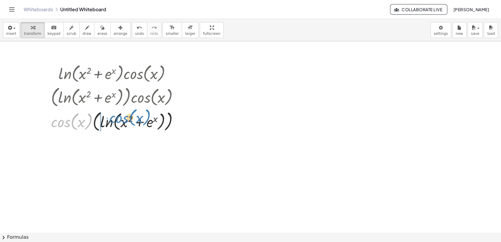
drag, startPoint x: 63, startPoint y: 125, endPoint x: 118, endPoint y: 120, distance: 55.9
click at [118, 120] on div at bounding box center [117, 121] width 138 height 24
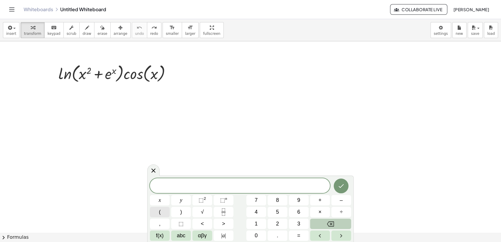
click at [157, 214] on button "(" at bounding box center [160, 212] width 20 height 10
click at [162, 234] on span "f(x)" at bounding box center [160, 236] width 8 height 8
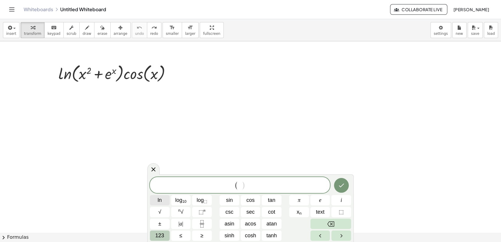
click at [153, 200] on button "ln" at bounding box center [160, 200] width 20 height 10
click at [164, 237] on button "123" at bounding box center [160, 235] width 20 height 10
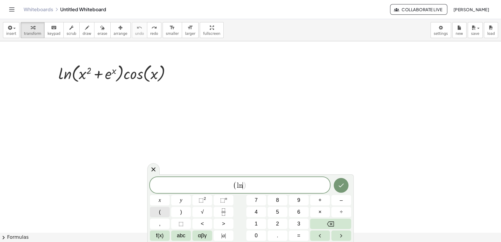
click at [162, 211] on button "(" at bounding box center [160, 212] width 20 height 10
click at [166, 202] on button "x" at bounding box center [160, 200] width 20 height 10
click at [203, 198] on span "⬚" at bounding box center [200, 200] width 5 height 6
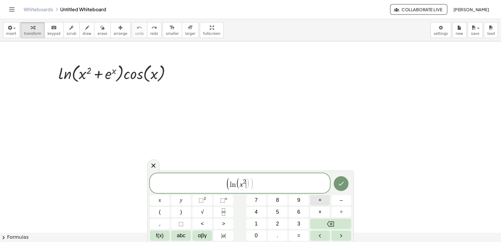
click at [322, 200] on button "+" at bounding box center [320, 200] width 20 height 10
click at [165, 236] on button "f(x)" at bounding box center [160, 235] width 20 height 10
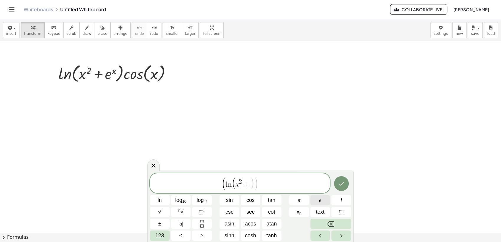
click at [316, 198] on button "e" at bounding box center [320, 200] width 20 height 10
click at [164, 233] on button "123" at bounding box center [160, 235] width 20 height 10
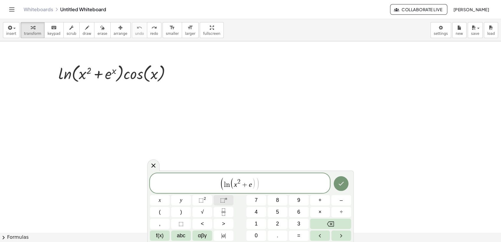
click at [224, 203] on span "⬚" at bounding box center [222, 200] width 5 height 6
click at [157, 198] on button "x" at bounding box center [160, 200] width 20 height 10
click at [345, 237] on button "Right arrow" at bounding box center [341, 235] width 20 height 10
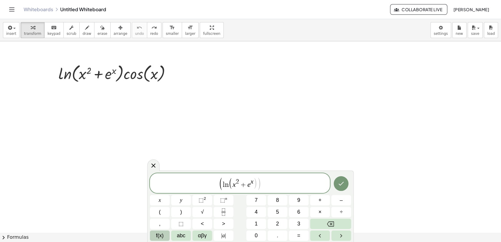
click at [163, 234] on span "f(x)" at bounding box center [160, 236] width 8 height 8
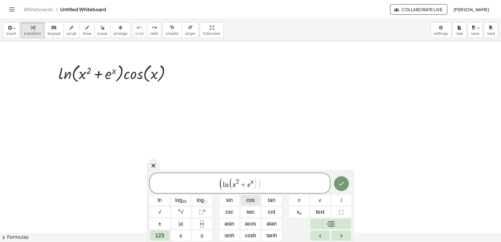
click at [251, 198] on span "cos" at bounding box center [250, 200] width 8 height 8
click at [165, 233] on button "123" at bounding box center [160, 235] width 20 height 10
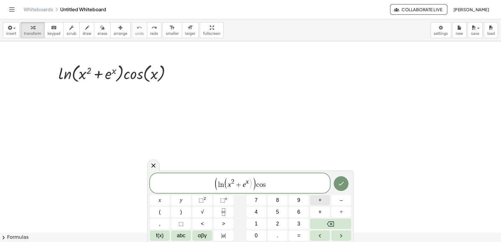
click at [325, 200] on button "+" at bounding box center [320, 200] width 20 height 10
click at [165, 235] on button "f(x)" at bounding box center [160, 235] width 20 height 10
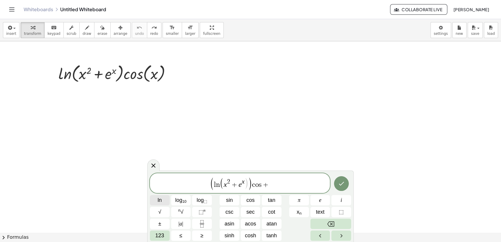
click at [162, 201] on button "ln" at bounding box center [160, 200] width 20 height 10
click at [160, 234] on span "123" at bounding box center [159, 236] width 9 height 8
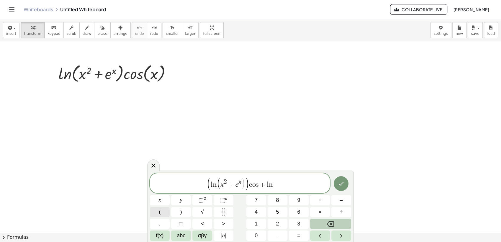
click at [163, 214] on button "(" at bounding box center [160, 212] width 20 height 10
click at [161, 206] on div "( l n ( x 2 + e x ) ) c o s + l n ( ​ ) x y ⬚ 2 ⬚ n 7 8 9 + – ( ) √ 4 5 6 × ÷ ,…" at bounding box center [250, 207] width 201 height 68
click at [162, 203] on button "x" at bounding box center [160, 200] width 20 height 10
click at [199, 204] on span "⬚ 2" at bounding box center [201, 200] width 7 height 8
click at [322, 199] on button "+" at bounding box center [320, 200] width 20 height 10
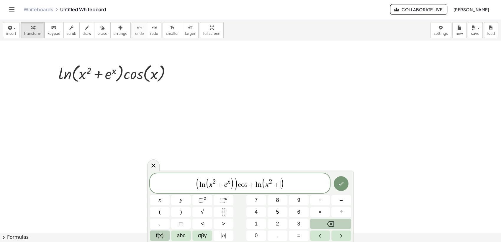
click at [158, 234] on span "f(x)" at bounding box center [160, 236] width 8 height 8
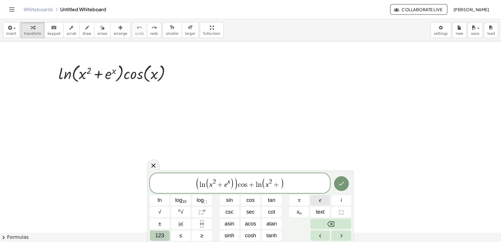
click at [317, 201] on button "e" at bounding box center [320, 200] width 20 height 10
click at [163, 234] on span "123" at bounding box center [159, 236] width 9 height 8
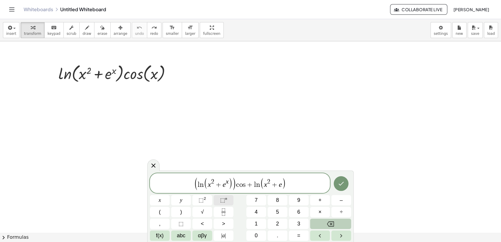
click at [221, 199] on span "⬚" at bounding box center [222, 200] width 5 height 6
click at [161, 199] on button "x" at bounding box center [160, 200] width 20 height 10
click at [337, 235] on icon "Right arrow" at bounding box center [340, 235] width 7 height 7
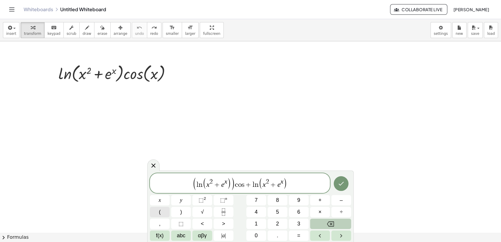
click at [166, 211] on button "(" at bounding box center [160, 212] width 20 height 10
click at [161, 235] on span "f(x)" at bounding box center [160, 236] width 8 height 8
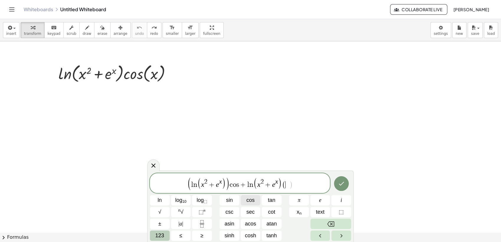
click at [245, 201] on button "cos" at bounding box center [251, 200] width 20 height 10
click at [155, 235] on span "123" at bounding box center [159, 236] width 9 height 8
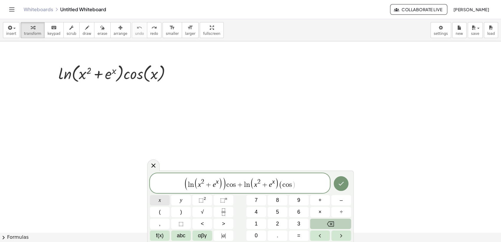
click at [164, 202] on button "x" at bounding box center [160, 200] width 20 height 10
click at [338, 182] on icon "Done" at bounding box center [340, 183] width 7 height 7
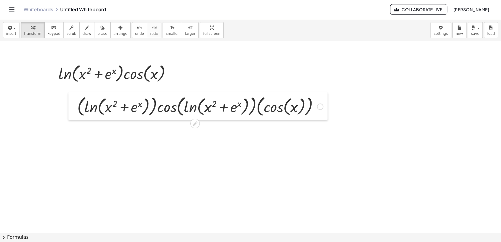
drag, startPoint x: 110, startPoint y: 138, endPoint x: 66, endPoint y: 112, distance: 51.2
click at [68, 114] on div at bounding box center [72, 105] width 9 height 27
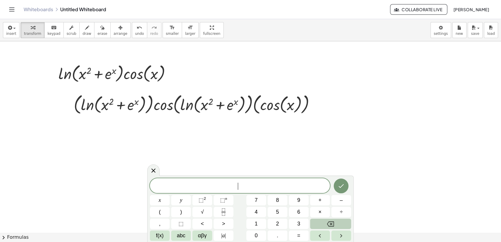
click at [196, 186] on span "​" at bounding box center [240, 186] width 180 height 8
click at [156, 237] on span "f(x)" at bounding box center [160, 236] width 8 height 8
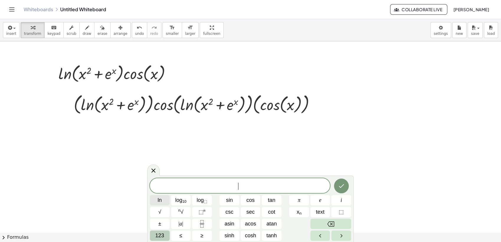
click at [164, 199] on button "ln" at bounding box center [160, 200] width 20 height 10
click at [162, 236] on span "123" at bounding box center [159, 236] width 9 height 8
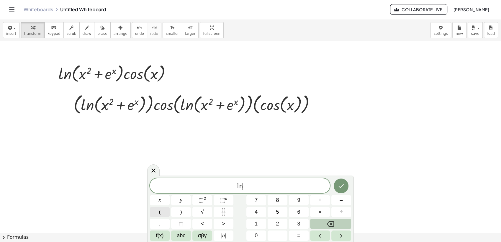
click at [160, 214] on span "(" at bounding box center [160, 212] width 2 height 8
click at [166, 205] on button "x" at bounding box center [160, 200] width 20 height 10
click at [206, 198] on button "⬚ 2" at bounding box center [202, 200] width 20 height 10
click at [319, 200] on span "+" at bounding box center [319, 200] width 3 height 8
click at [163, 235] on span "f(x)" at bounding box center [160, 236] width 8 height 8
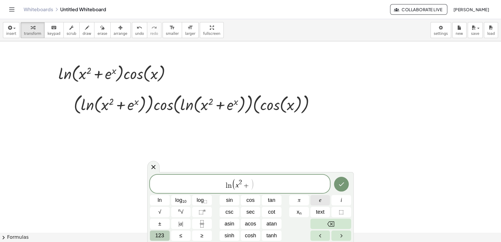
click at [320, 199] on span "e" at bounding box center [320, 200] width 2 height 8
click at [158, 237] on span "123" at bounding box center [159, 236] width 9 height 8
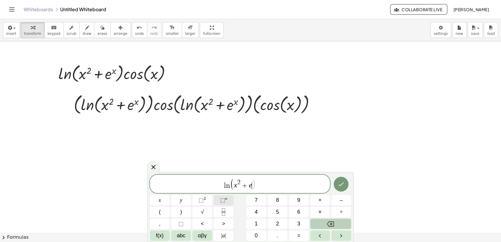
click at [222, 198] on span "⬚" at bounding box center [222, 200] width 5 height 6
click at [157, 201] on button "x" at bounding box center [160, 200] width 20 height 10
click at [338, 237] on icon "Right arrow" at bounding box center [340, 235] width 7 height 7
click at [343, 234] on icon "Right arrow" at bounding box center [340, 235] width 7 height 7
click at [298, 236] on span "=" at bounding box center [298, 236] width 3 height 8
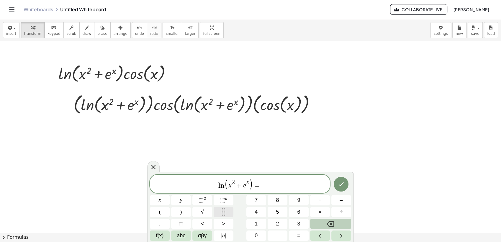
click at [228, 214] on button "Fraction" at bounding box center [224, 212] width 20 height 10
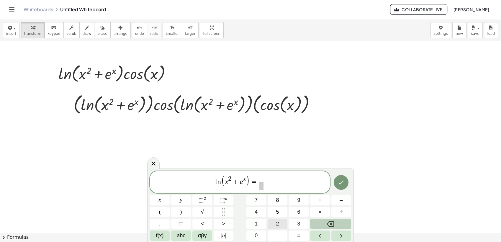
click at [281, 222] on button "2" at bounding box center [278, 224] width 20 height 10
click at [333, 225] on icon "Backspace" at bounding box center [330, 223] width 7 height 7
click at [271, 221] on button "2" at bounding box center [278, 224] width 20 height 10
click at [156, 201] on button "x" at bounding box center [160, 200] width 20 height 10
click at [319, 201] on span "+" at bounding box center [319, 200] width 3 height 8
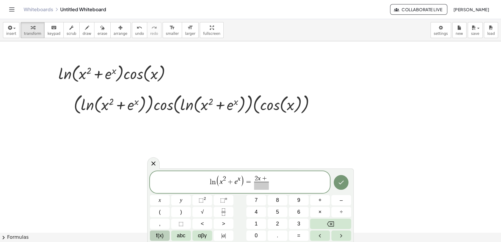
click at [168, 231] on button "f(x)" at bounding box center [160, 235] width 20 height 10
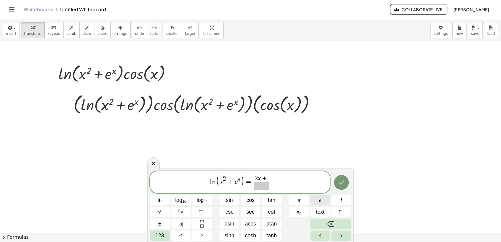
click at [322, 202] on button "e" at bounding box center [320, 200] width 20 height 10
click at [164, 235] on button "123" at bounding box center [160, 235] width 20 height 10
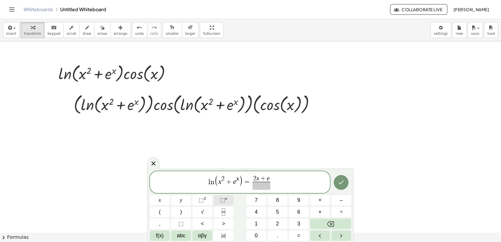
click at [230, 198] on button "⬚ n" at bounding box center [224, 200] width 20 height 10
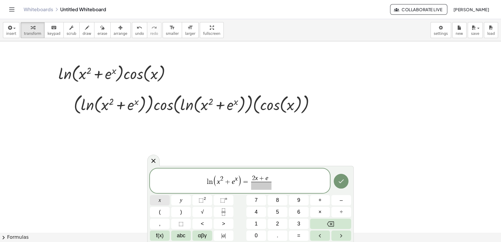
click at [163, 200] on button "x" at bounding box center [160, 200] width 20 height 10
click at [266, 187] on span at bounding box center [261, 186] width 20 height 8
click at [159, 201] on span "x" at bounding box center [160, 200] width 2 height 8
click at [200, 200] on span "⬚" at bounding box center [200, 200] width 5 height 6
click at [326, 201] on button "+" at bounding box center [320, 200] width 20 height 10
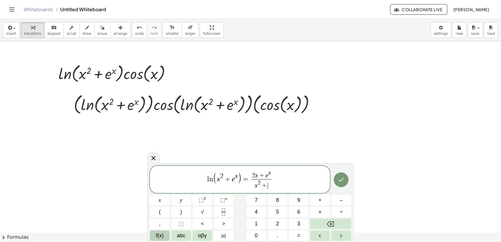
click at [163, 235] on span "f(x)" at bounding box center [160, 236] width 8 height 8
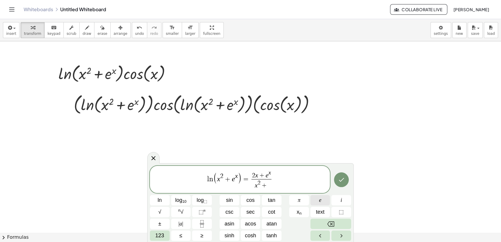
click at [313, 199] on button "e" at bounding box center [320, 200] width 20 height 10
click at [160, 234] on span "123" at bounding box center [159, 236] width 9 height 8
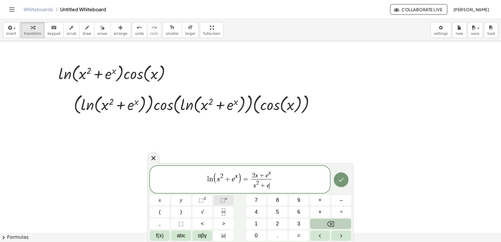
click at [221, 202] on span "⬚" at bounding box center [222, 200] width 5 height 6
click at [164, 204] on button "x" at bounding box center [160, 200] width 20 height 10
click at [339, 233] on icon "Right arrow" at bounding box center [340, 235] width 7 height 7
click at [156, 234] on span "f(x)" at bounding box center [160, 236] width 8 height 8
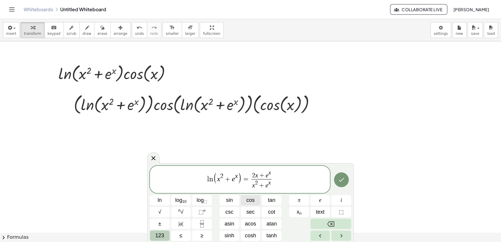
click at [248, 200] on span "cos" at bounding box center [250, 200] width 8 height 8
click at [159, 232] on span "123" at bounding box center [159, 236] width 9 height 8
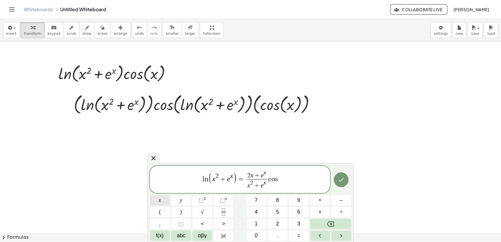
click at [167, 202] on button "x" at bounding box center [160, 200] width 20 height 10
click at [338, 202] on button "–" at bounding box center [341, 200] width 20 height 10
click at [165, 231] on button "f(x)" at bounding box center [160, 235] width 20 height 10
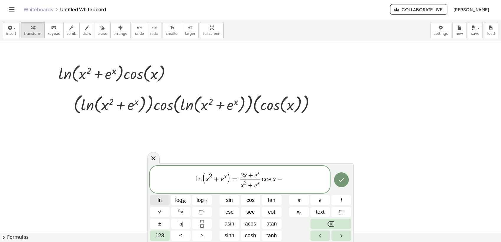
click at [160, 200] on span "ln" at bounding box center [159, 200] width 4 height 8
click at [162, 232] on span "123" at bounding box center [159, 236] width 9 height 8
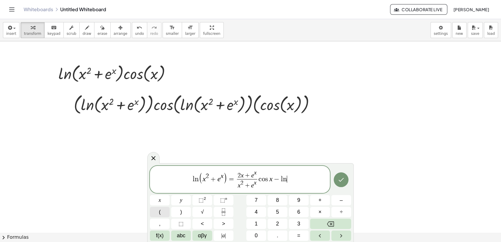
click at [161, 211] on button "(" at bounding box center [160, 212] width 20 height 10
click at [161, 202] on button "x" at bounding box center [160, 200] width 20 height 10
click at [206, 201] on button "⬚ 2" at bounding box center [202, 200] width 20 height 10
click at [320, 201] on span "+" at bounding box center [319, 200] width 3 height 8
click at [167, 235] on button "f(x)" at bounding box center [160, 235] width 20 height 10
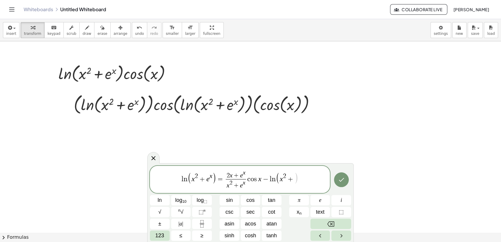
click at [310, 200] on div "l n ( x 2 + e x ) = 2 x + e x x 2 + e x ​ c o s x − l n ( x 2 + ​ ) ln log 10 l…" at bounding box center [250, 203] width 201 height 75
click at [316, 200] on button "e" at bounding box center [320, 200] width 20 height 10
click at [159, 236] on span "123" at bounding box center [159, 236] width 9 height 8
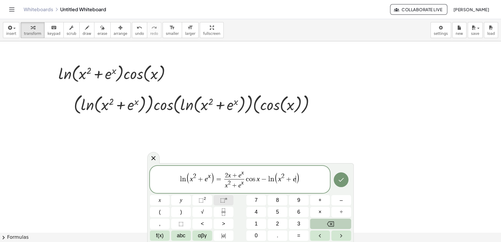
click at [217, 203] on button "⬚ n" at bounding box center [224, 200] width 20 height 10
click at [164, 202] on button "x" at bounding box center [160, 200] width 20 height 10
click at [340, 234] on icon "Right arrow" at bounding box center [341, 236] width 2 height 4
click at [160, 234] on span "f(x)" at bounding box center [160, 236] width 8 height 8
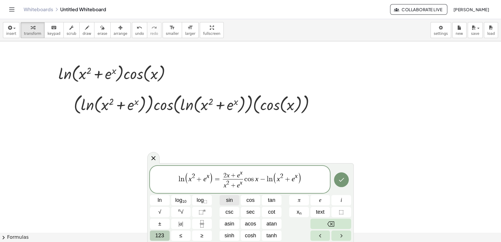
click at [230, 201] on span "sin" at bounding box center [229, 200] width 7 height 8
click at [158, 234] on span "123" at bounding box center [159, 236] width 9 height 8
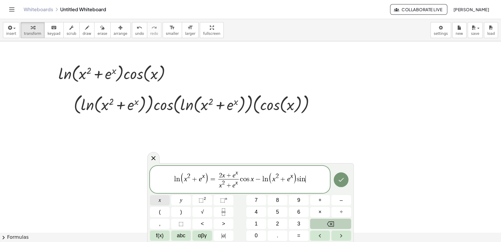
click at [161, 204] on button "x" at bounding box center [160, 200] width 20 height 10
click at [343, 182] on icon "Done" at bounding box center [340, 179] width 7 height 7
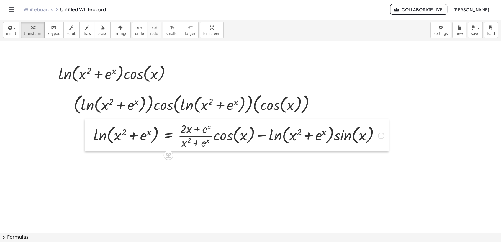
drag, startPoint x: 66, startPoint y: 126, endPoint x: 89, endPoint y: 134, distance: 24.0
click at [89, 134] on div at bounding box center [89, 135] width 9 height 32
